Goal: Navigation & Orientation: Go to known website

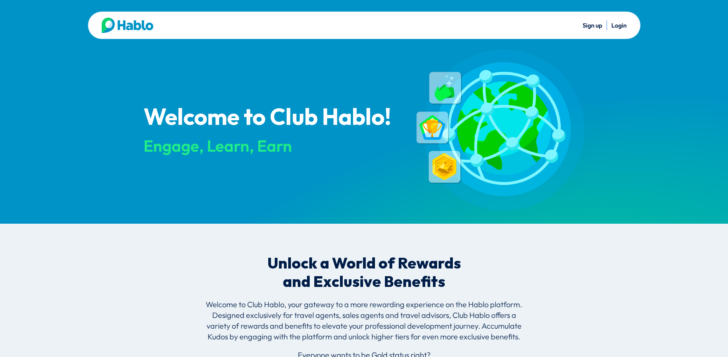
click at [622, 26] on link "Login" at bounding box center [618, 25] width 15 height 8
